Goal: Information Seeking & Learning: Learn about a topic

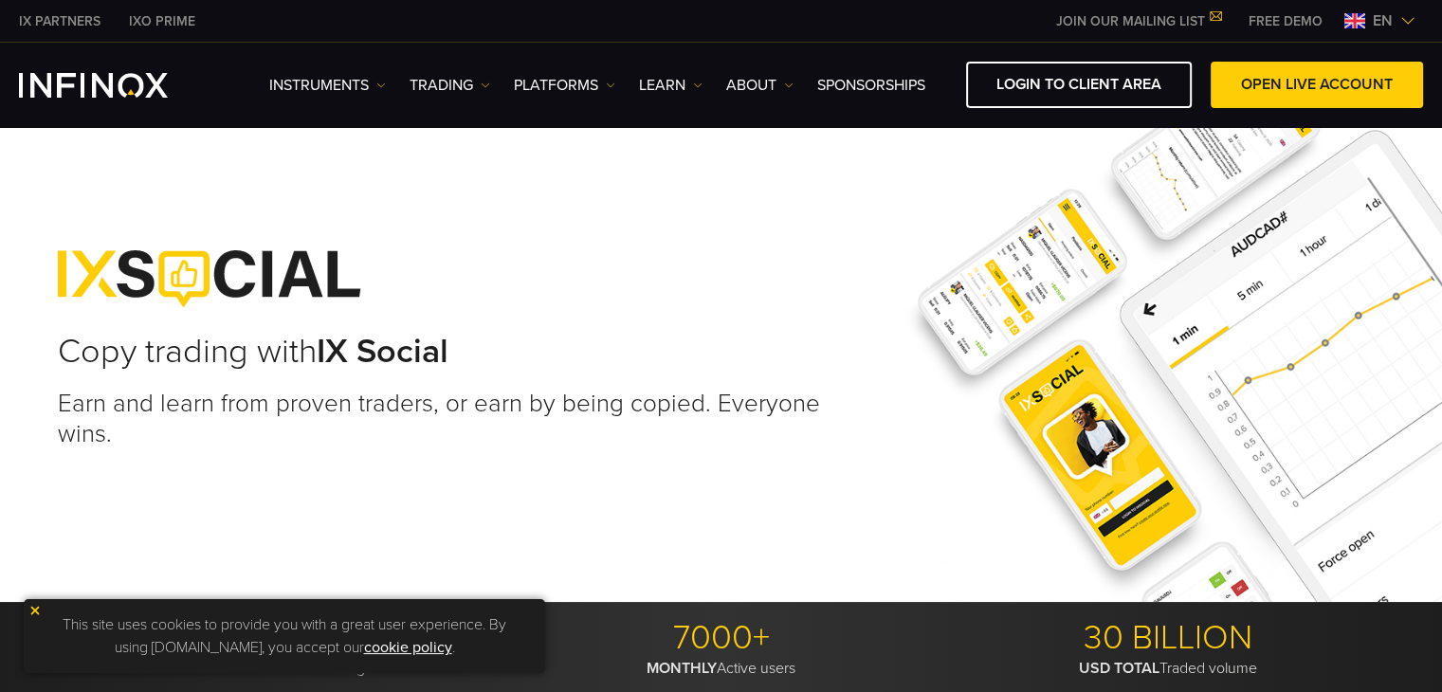
click at [38, 606] on img at bounding box center [34, 610] width 13 height 13
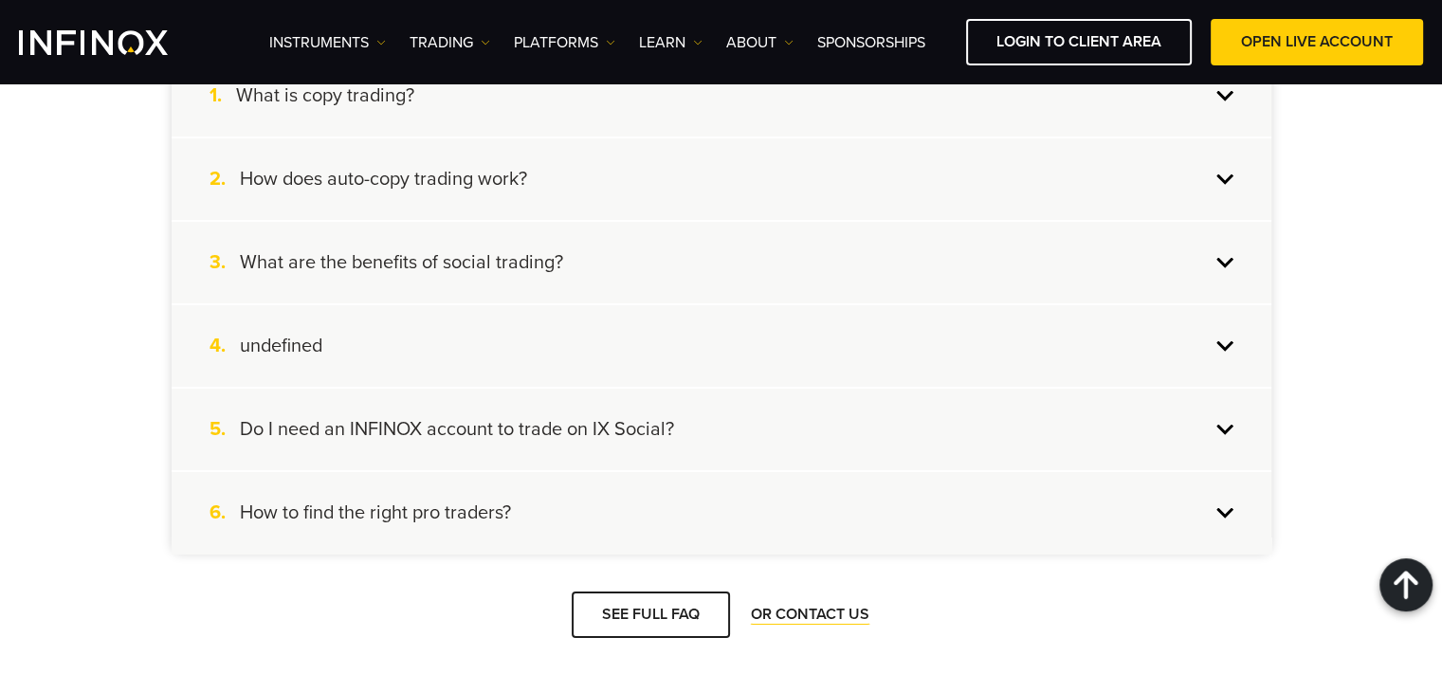
scroll to position [7217, 0]
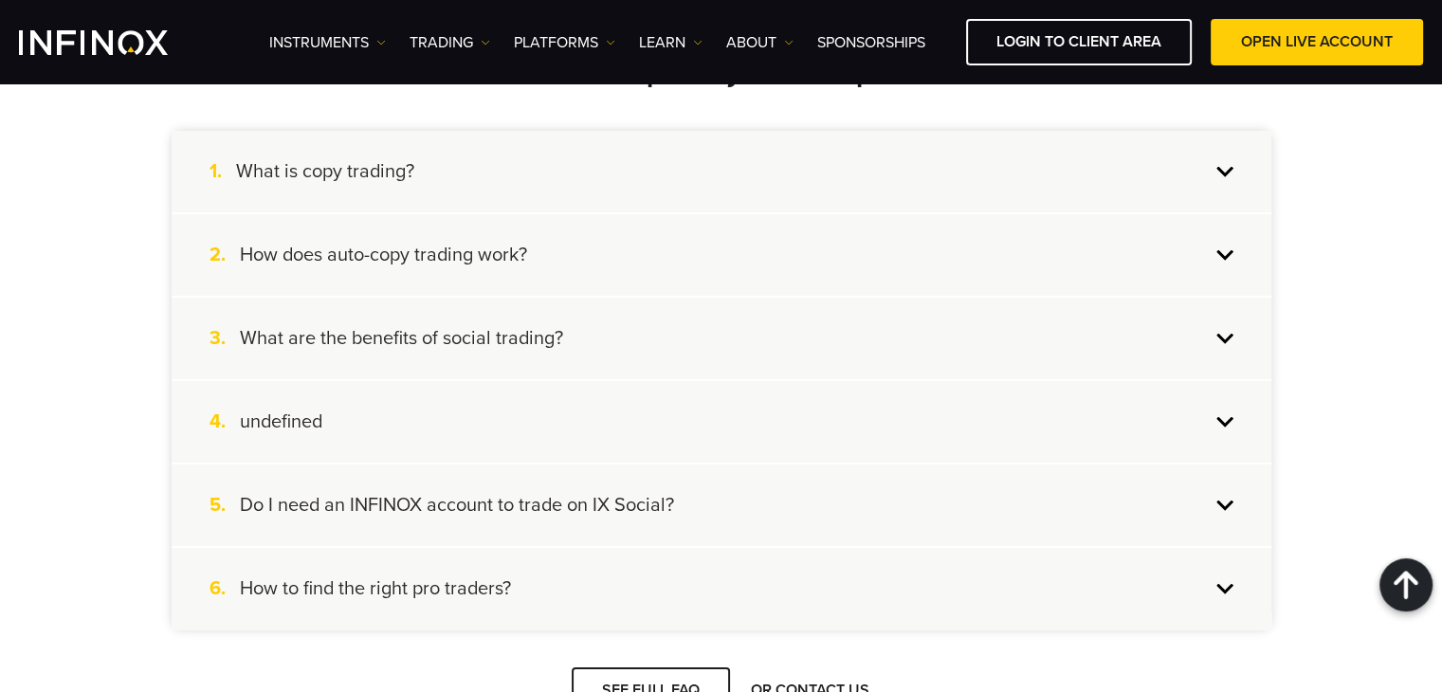
click at [1208, 478] on div "5. Do I need an INFINOX account to trade on IX Social?" at bounding box center [721, 505] width 1099 height 82
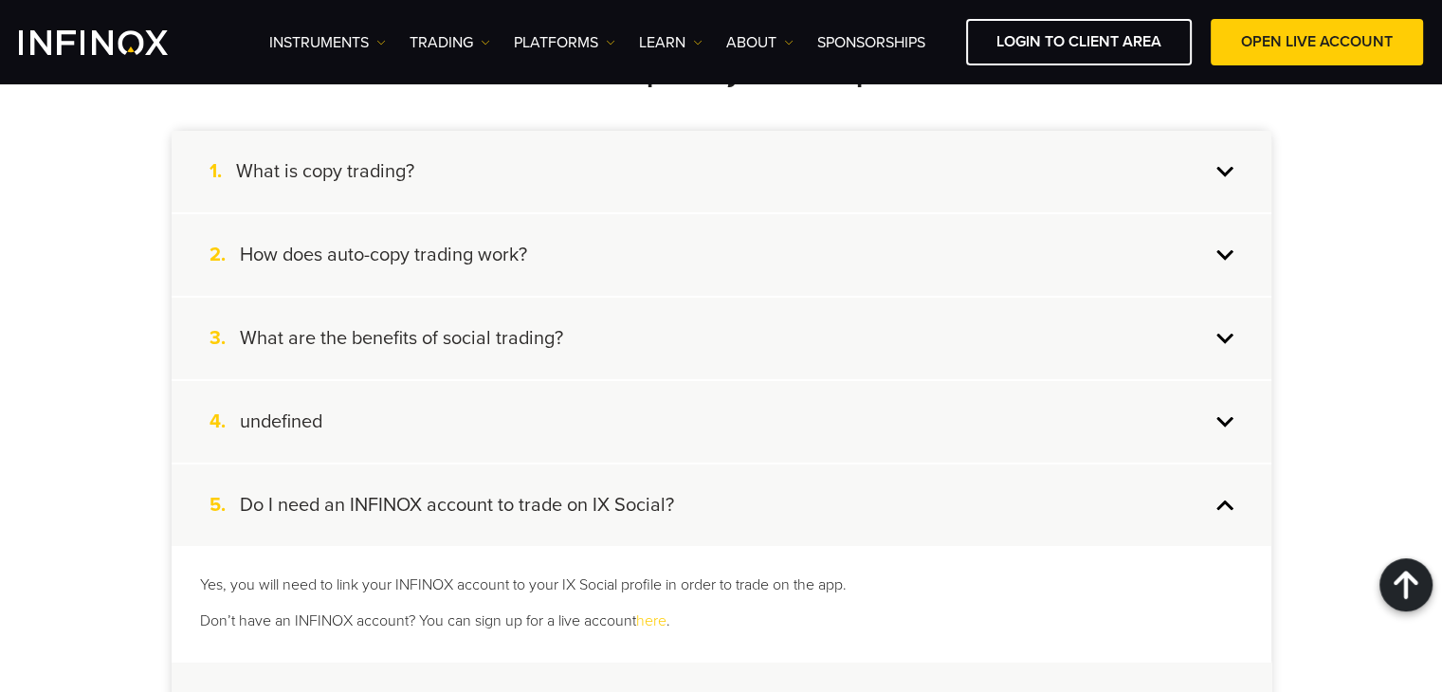
scroll to position [0, 0]
click at [1208, 478] on div "5. Do I need an INFINOX account to trade on IX Social?" at bounding box center [721, 505] width 1099 height 82
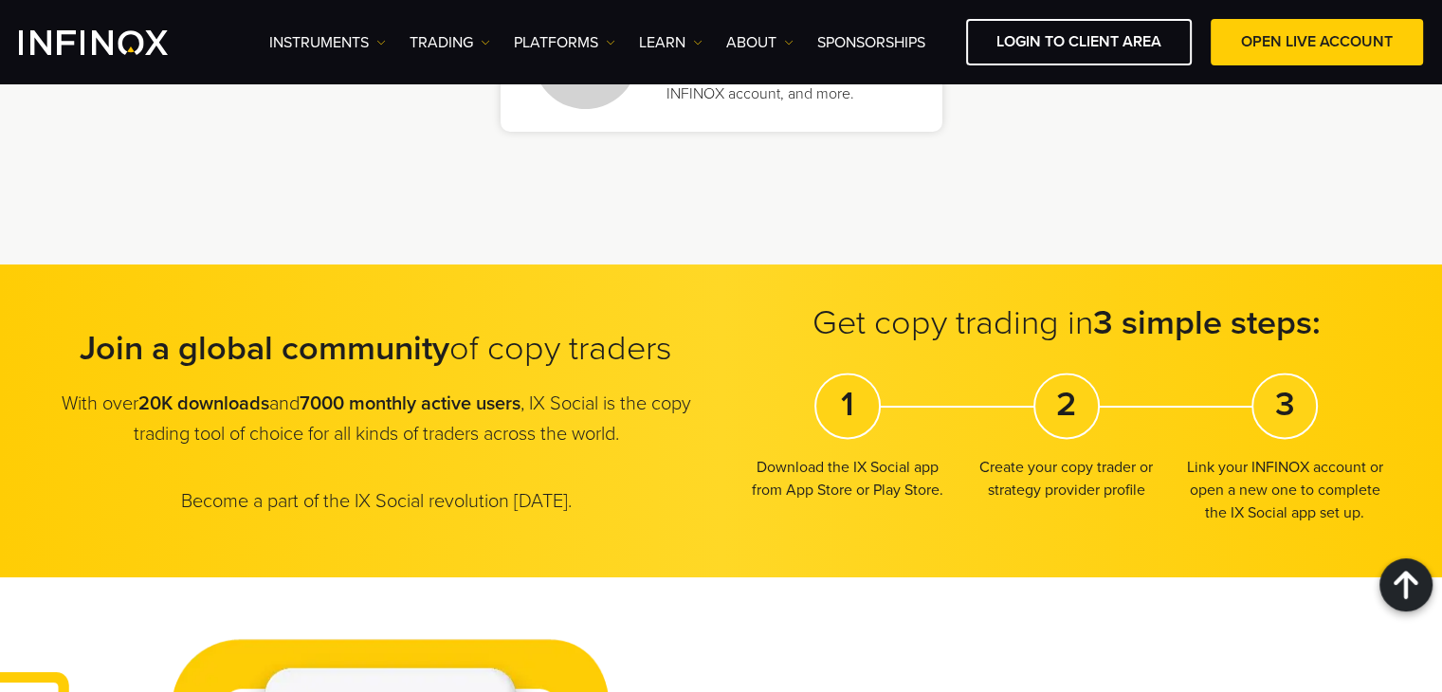
scroll to position [2482, 0]
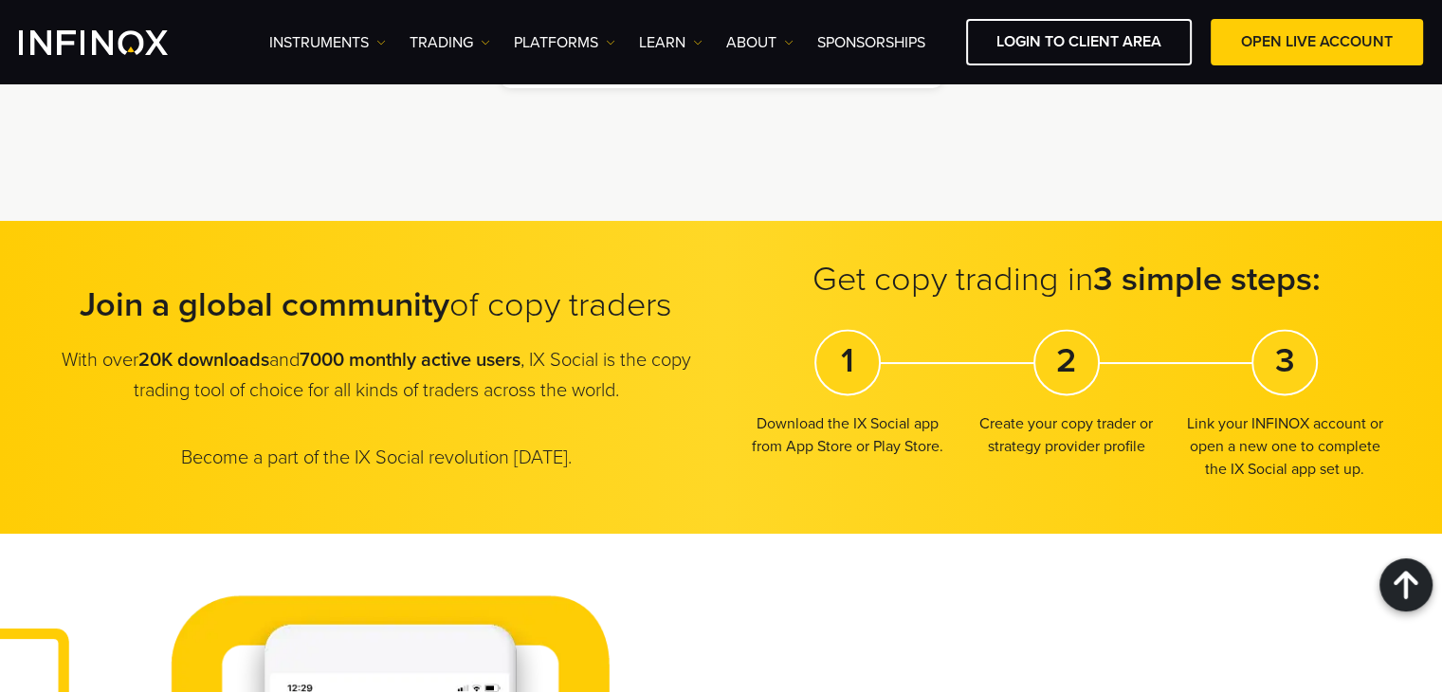
click at [1033, 265] on h2 "Get copy trading in 3 simple steps:" at bounding box center [1066, 280] width 637 height 42
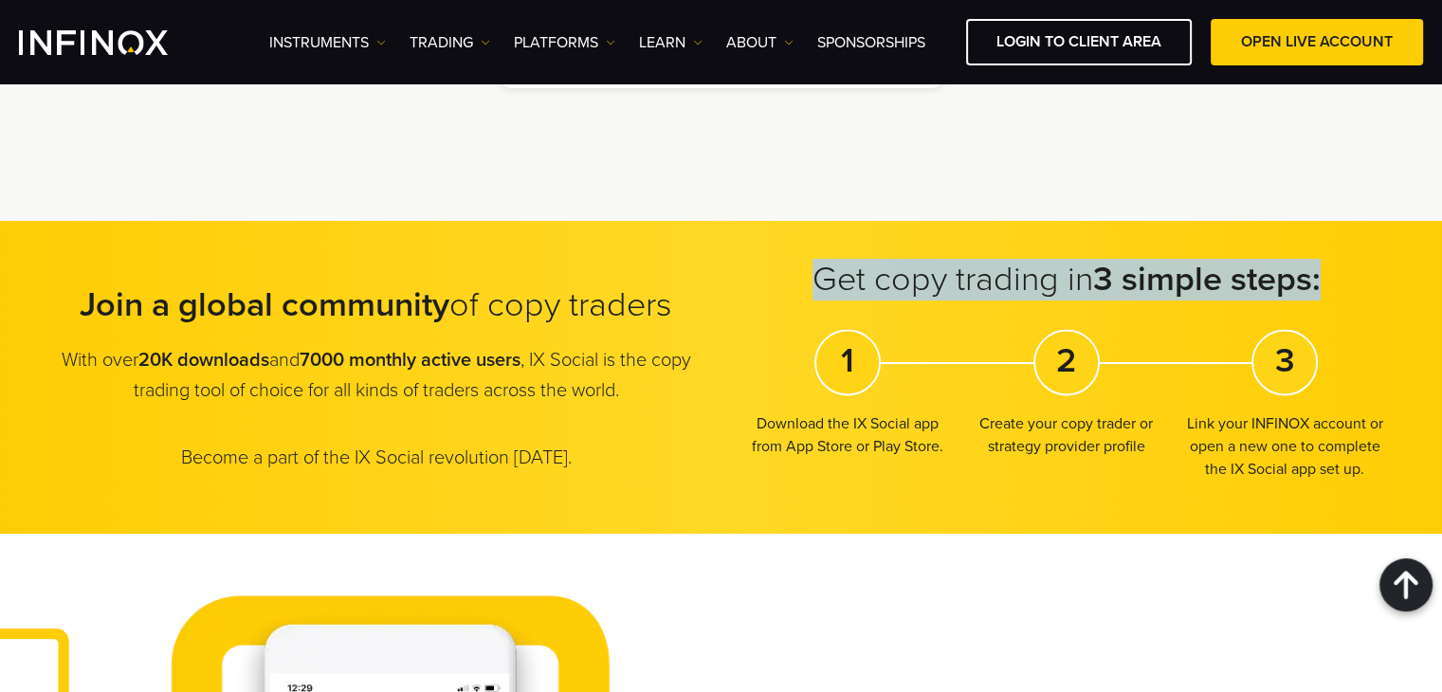
click at [1033, 265] on h2 "Get copy trading in 3 simple steps:" at bounding box center [1066, 280] width 637 height 42
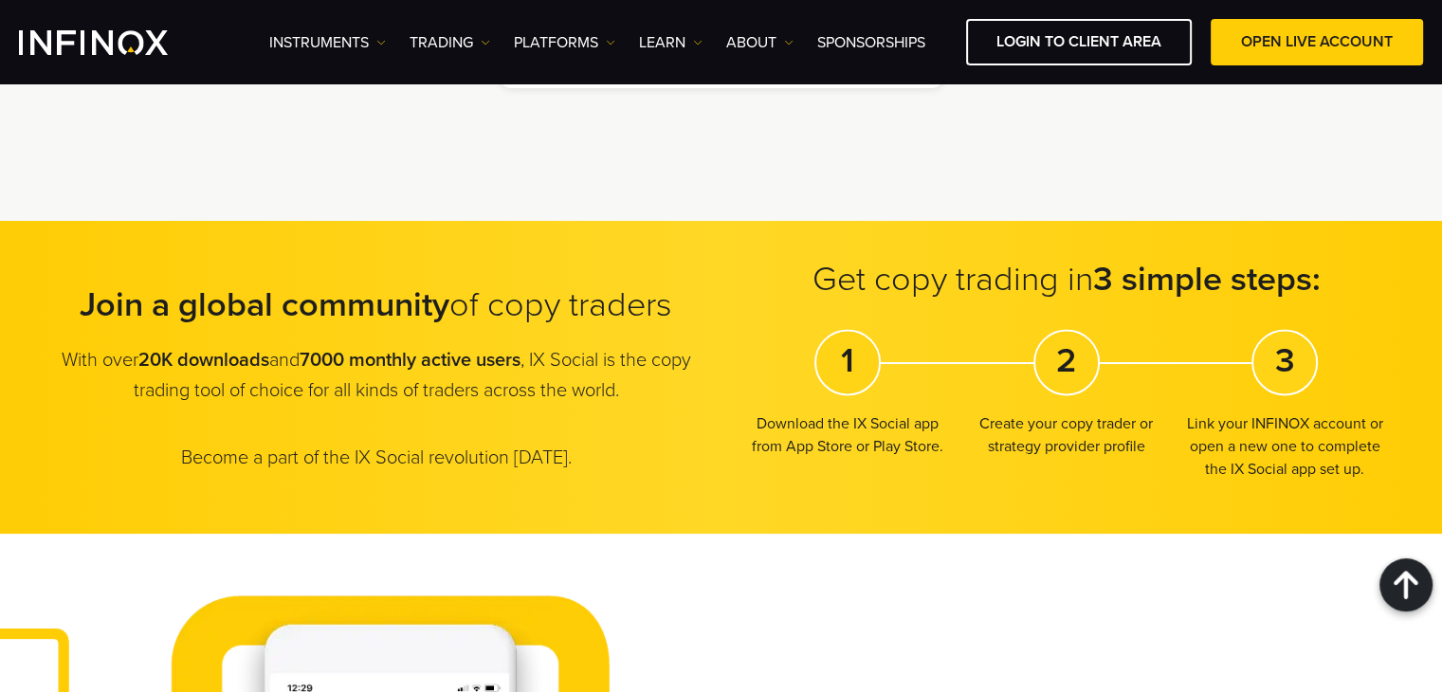
scroll to position [0, 0]
click at [380, 286] on strong "Join a global community" at bounding box center [265, 304] width 370 height 41
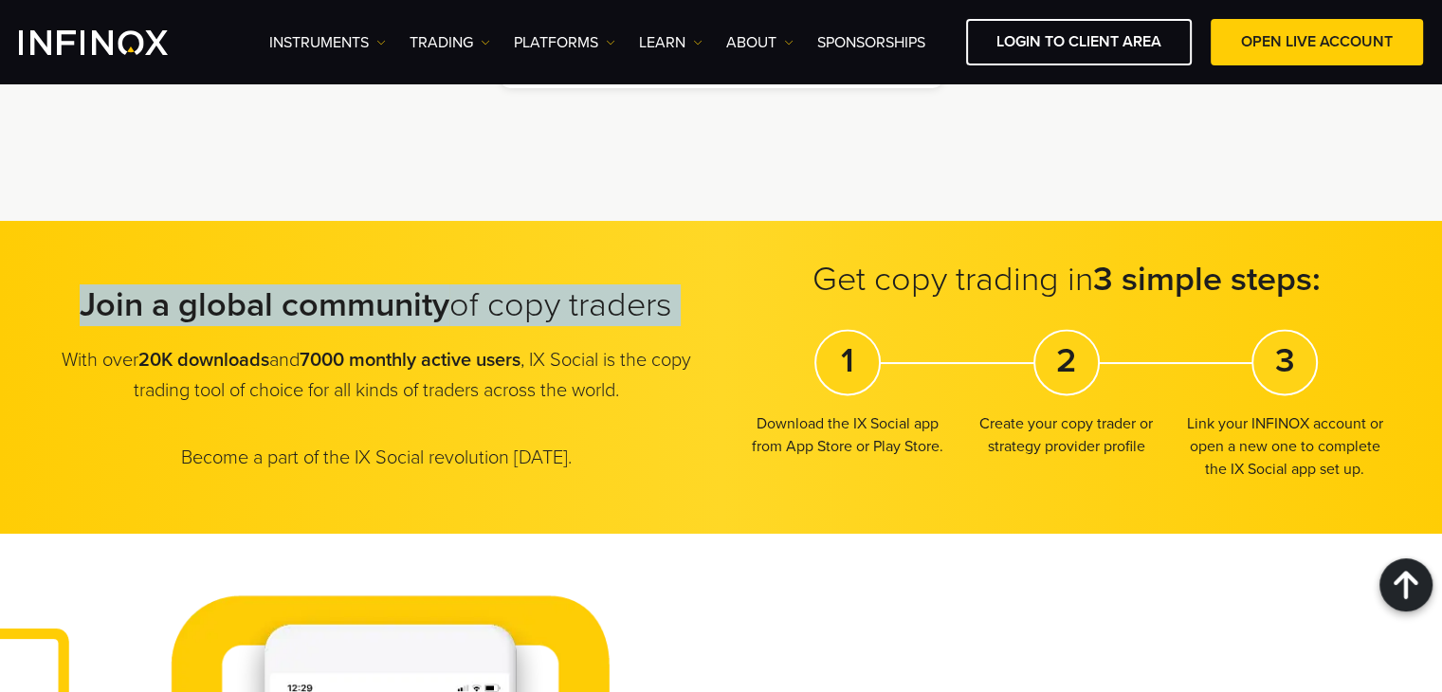
click at [380, 286] on strong "Join a global community" at bounding box center [265, 304] width 370 height 41
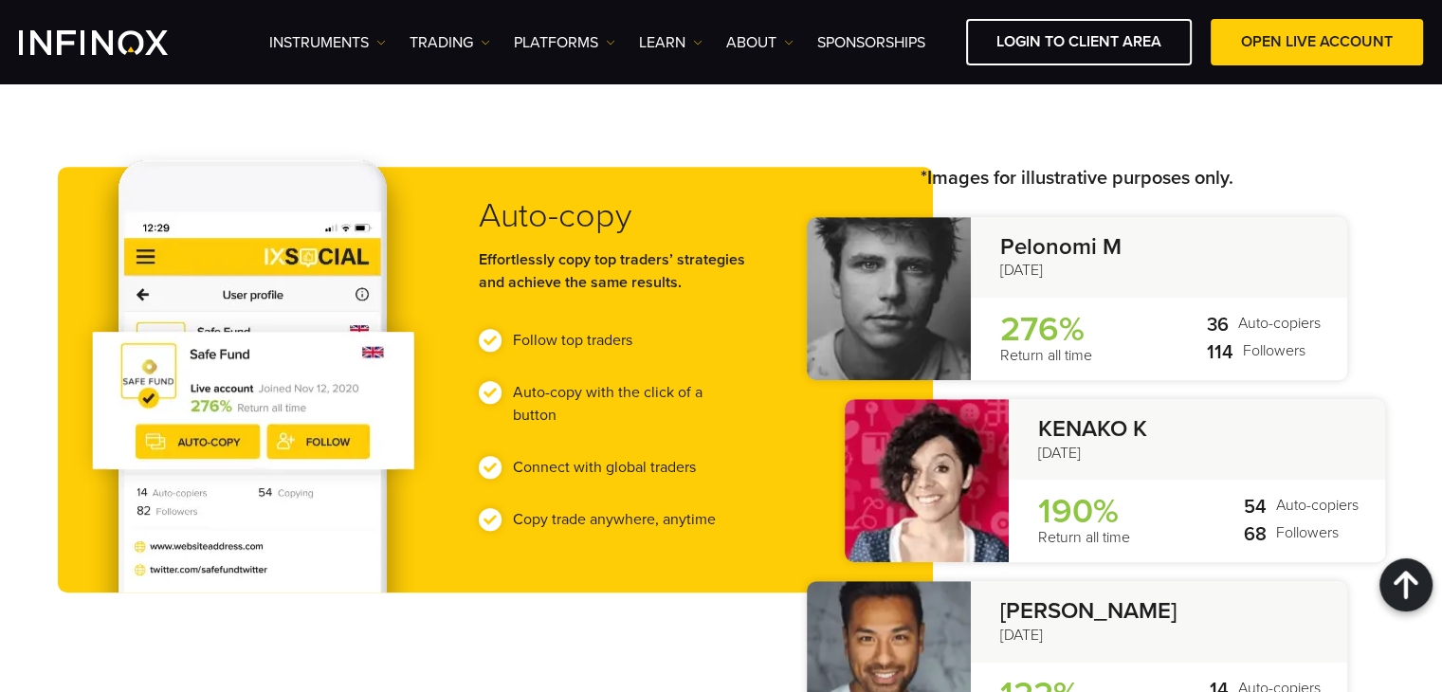
click at [595, 259] on strong "Effortlessly copy top traders’ strategies and achieve the same results." at bounding box center [612, 271] width 266 height 42
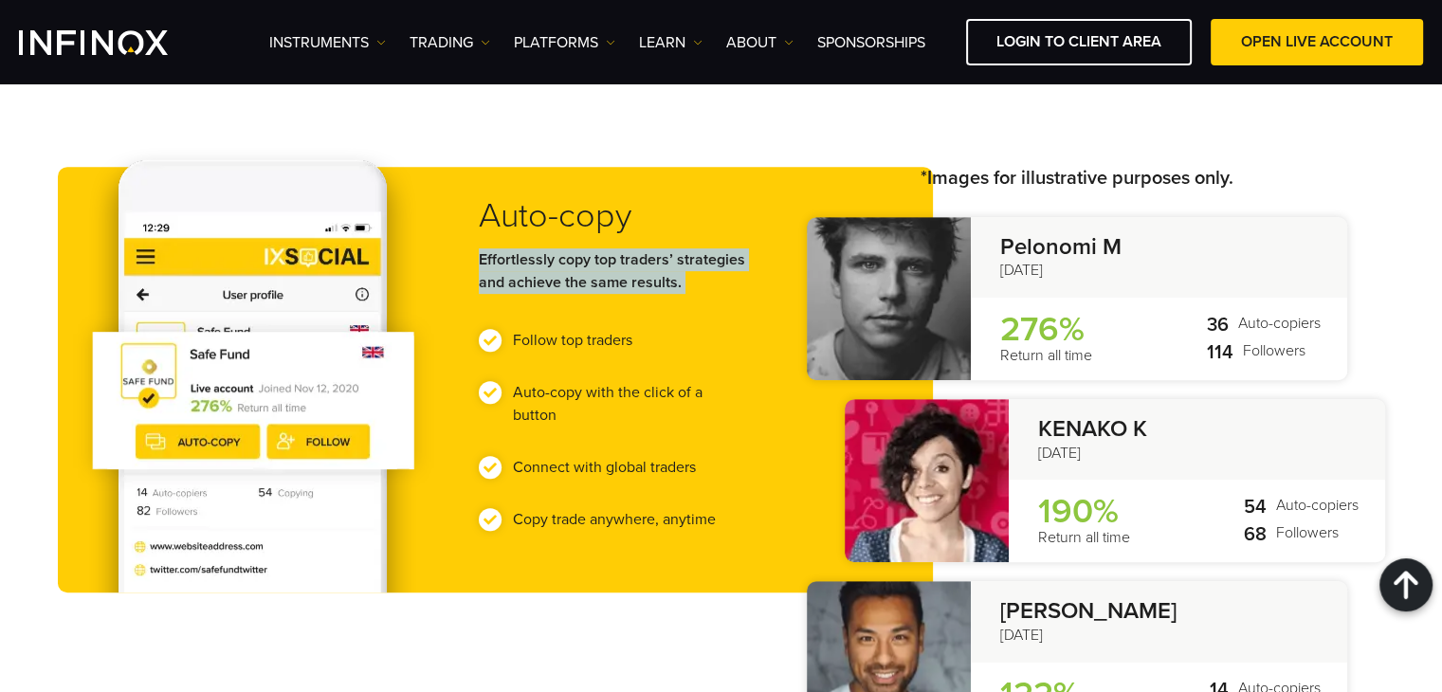
click at [595, 259] on strong "Effortlessly copy top traders’ strategies and achieve the same results." at bounding box center [612, 271] width 266 height 42
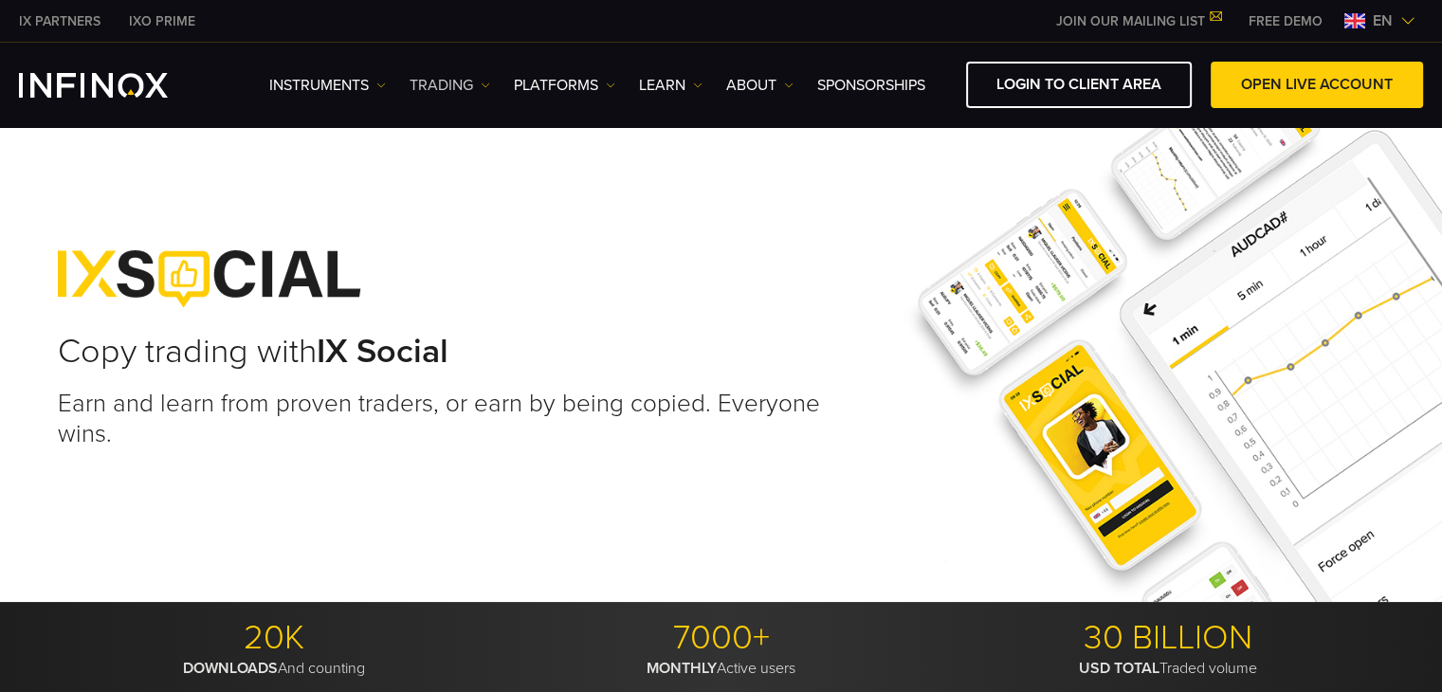
click at [447, 83] on link "TRADING" at bounding box center [449, 85] width 81 height 23
click at [572, 90] on link "PLATFORMS" at bounding box center [564, 85] width 101 height 23
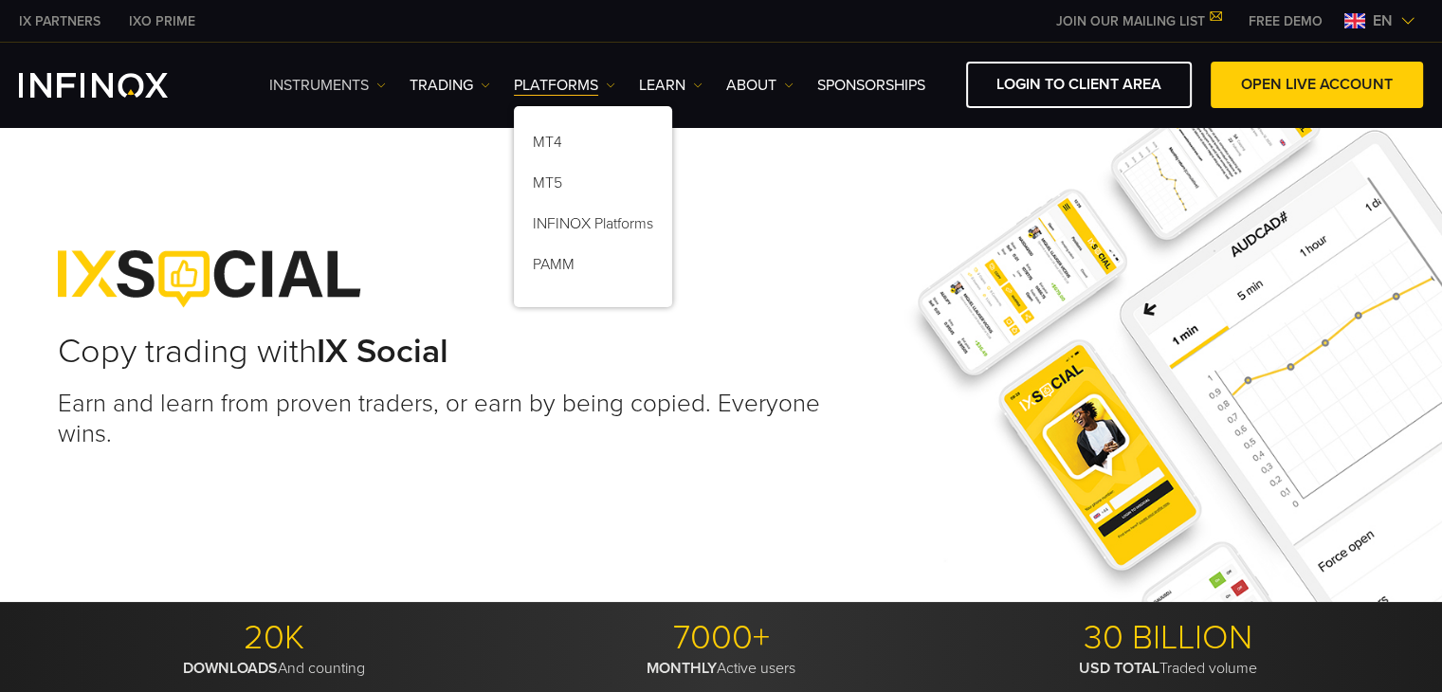
click at [318, 79] on link "Instruments" at bounding box center [327, 85] width 117 height 23
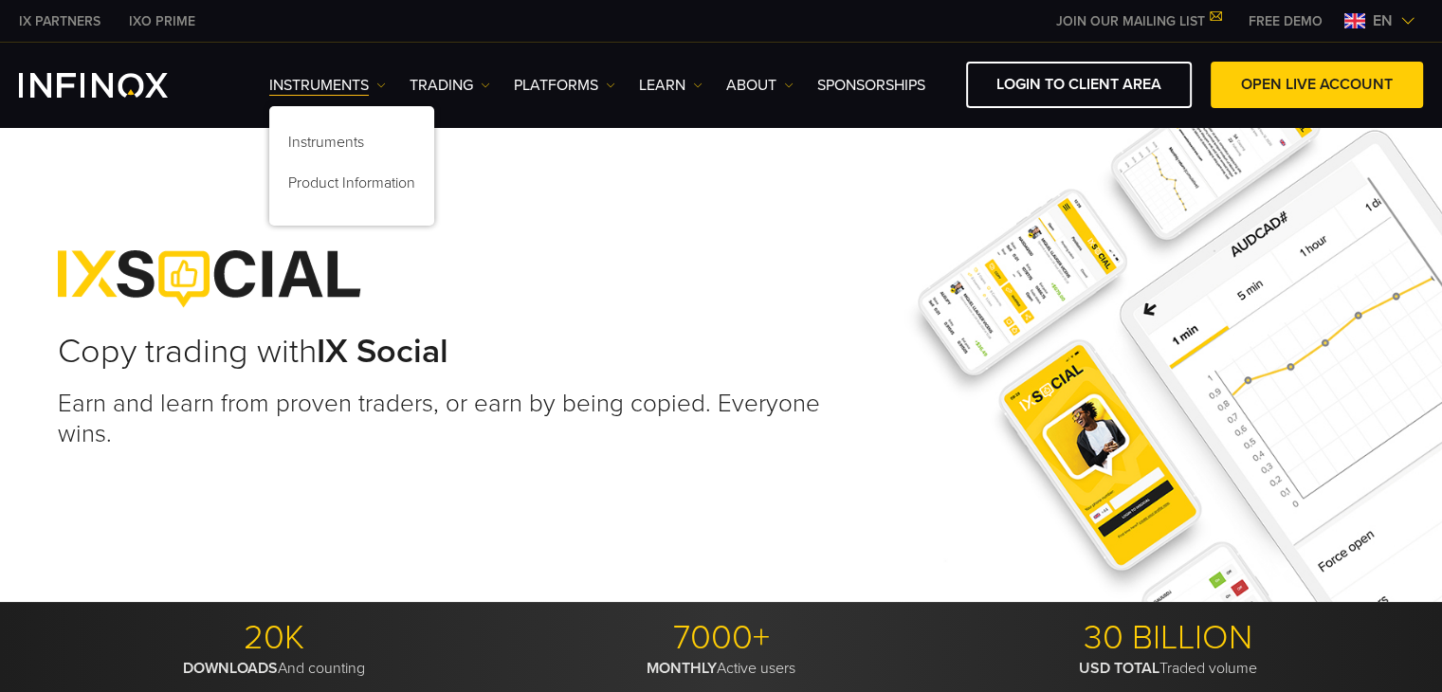
click at [609, 234] on div "Copy trading with IX Social Earn and learn from proven traders, or earn by bein…" at bounding box center [447, 363] width 779 height 302
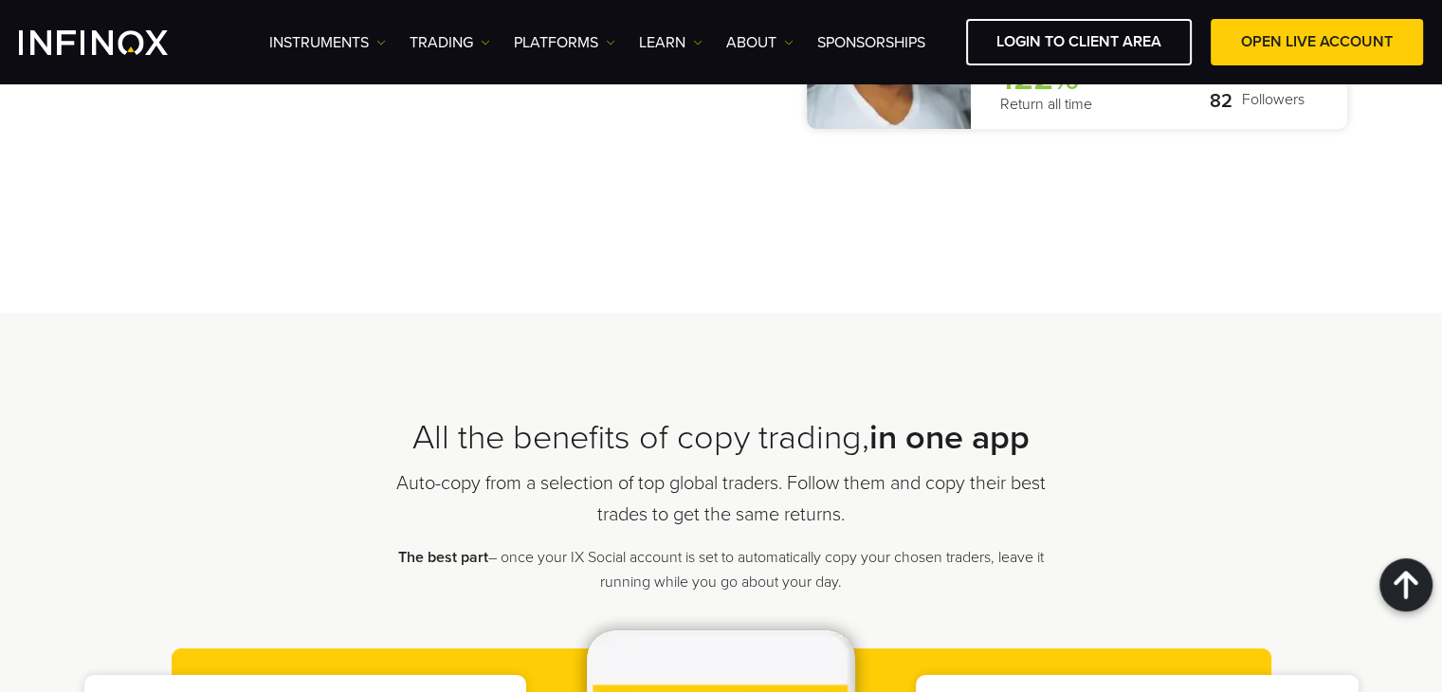
click at [120, 45] on img "INFINOX Logo" at bounding box center [93, 42] width 149 height 25
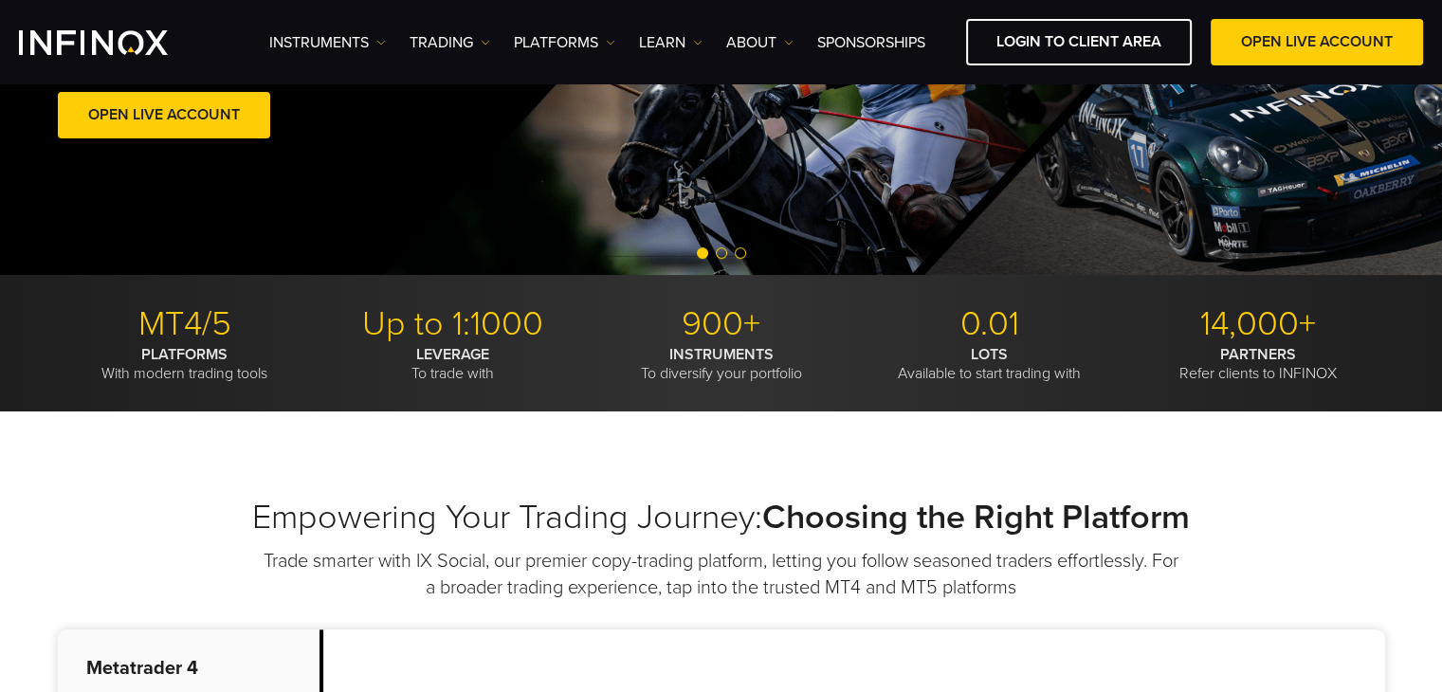
scroll to position [323, 0]
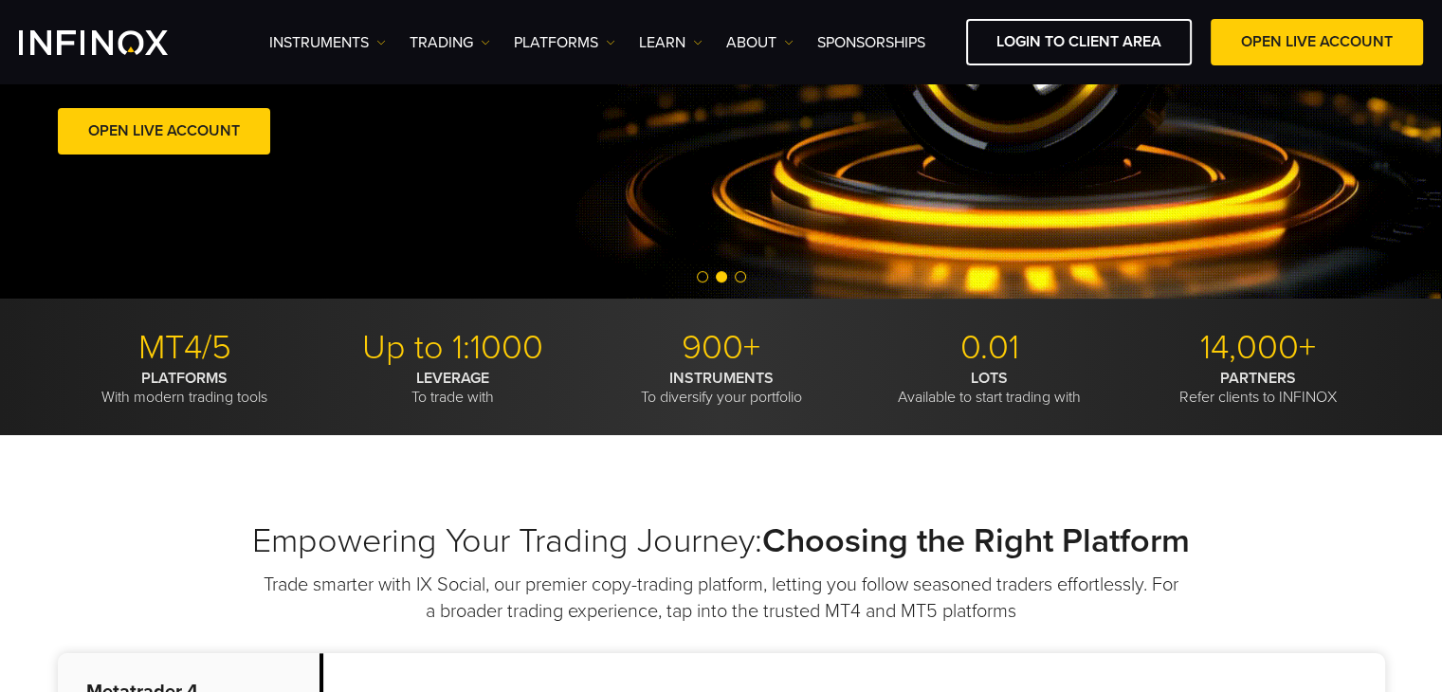
click at [577, 209] on div "Elevate Your Trading Experience with INFINOX Multi-regulated broker enabling tr…" at bounding box center [721, 29] width 1442 height 538
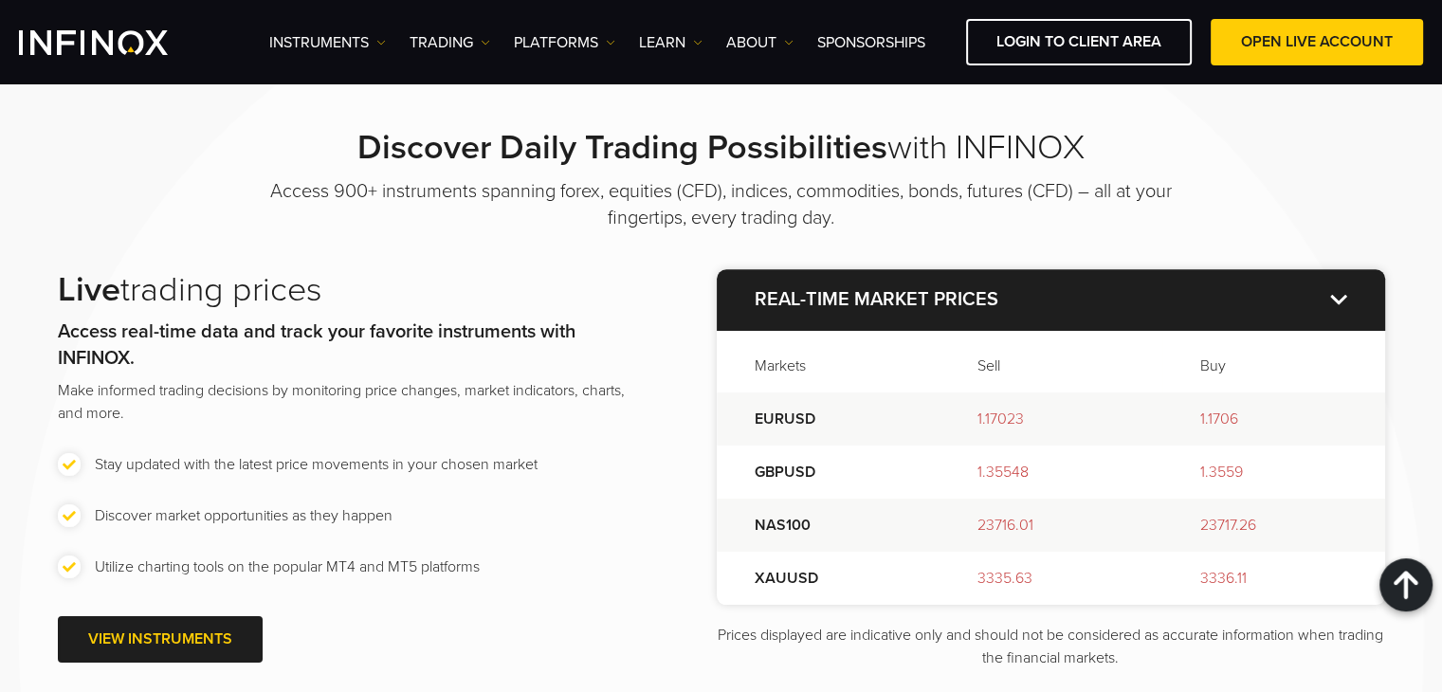
scroll to position [2124, 0]
